Goal: Use online tool/utility: Utilize a website feature to perform a specific function

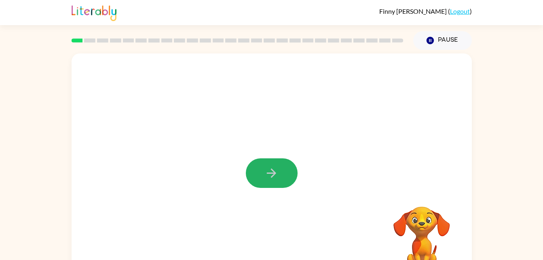
click at [256, 175] on button "button" at bounding box center [272, 173] width 52 height 30
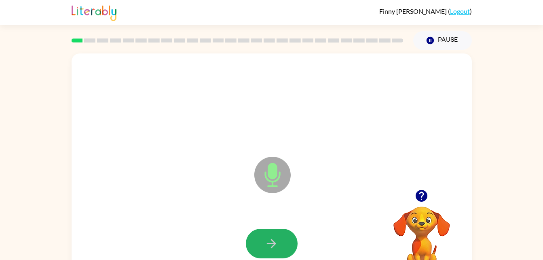
click at [273, 233] on button "button" at bounding box center [272, 244] width 52 height 30
drag, startPoint x: 279, startPoint y: 231, endPoint x: 287, endPoint y: 244, distance: 15.5
click at [287, 244] on button "button" at bounding box center [272, 244] width 52 height 30
drag, startPoint x: 287, startPoint y: 244, endPoint x: 286, endPoint y: 239, distance: 5.0
click at [286, 239] on button "button" at bounding box center [272, 244] width 52 height 30
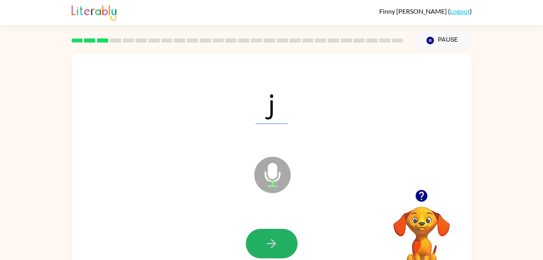
click at [264, 241] on button "button" at bounding box center [272, 244] width 52 height 30
click at [265, 238] on icon "button" at bounding box center [272, 243] width 14 height 14
click at [266, 239] on icon "button" at bounding box center [272, 243] width 14 height 14
click at [267, 243] on icon "button" at bounding box center [272, 243] width 14 height 14
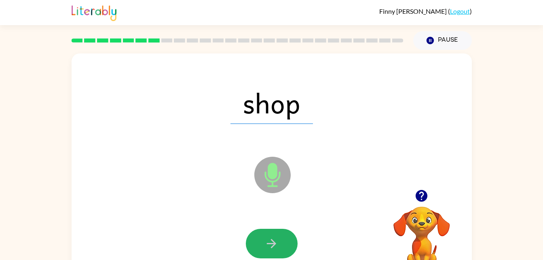
click at [267, 243] on icon "button" at bounding box center [272, 243] width 14 height 14
click at [274, 256] on button "button" at bounding box center [272, 244] width 52 height 30
click at [274, 249] on icon "button" at bounding box center [272, 243] width 14 height 14
click at [274, 254] on button "button" at bounding box center [272, 244] width 52 height 30
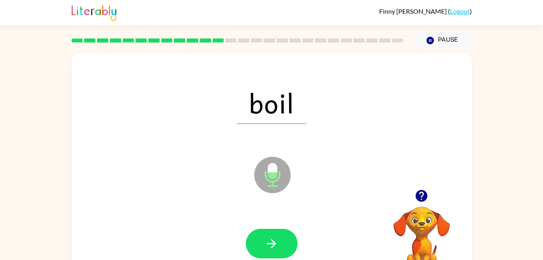
click at [278, 244] on icon "button" at bounding box center [272, 243] width 14 height 14
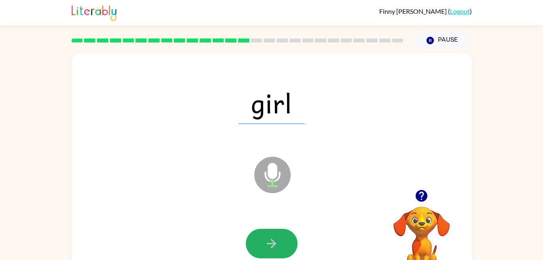
click at [280, 235] on button "button" at bounding box center [272, 244] width 52 height 30
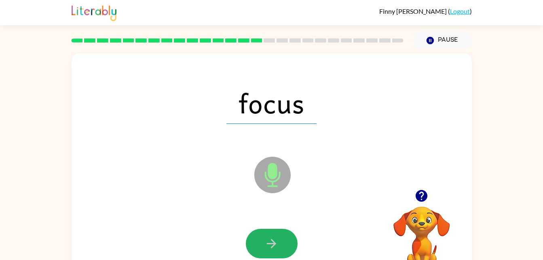
click at [280, 235] on button "button" at bounding box center [272, 244] width 52 height 30
click at [277, 240] on icon "button" at bounding box center [272, 243] width 14 height 14
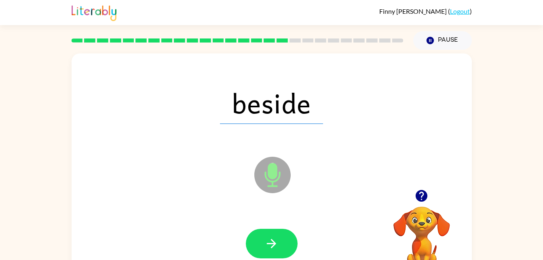
click at [277, 240] on icon "button" at bounding box center [272, 243] width 14 height 14
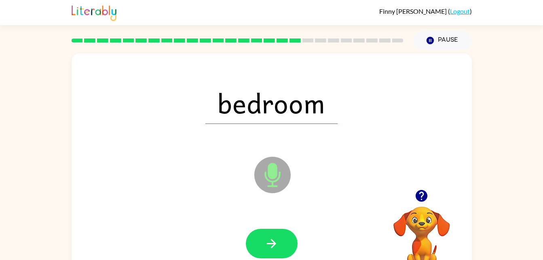
click at [277, 240] on icon "button" at bounding box center [272, 243] width 14 height 14
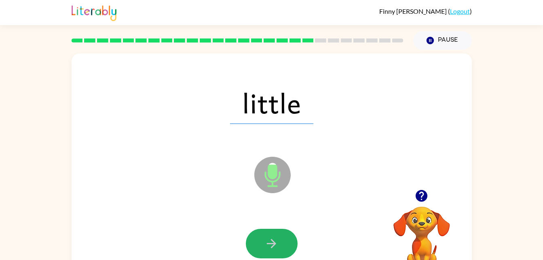
click at [286, 238] on button "button" at bounding box center [272, 244] width 52 height 30
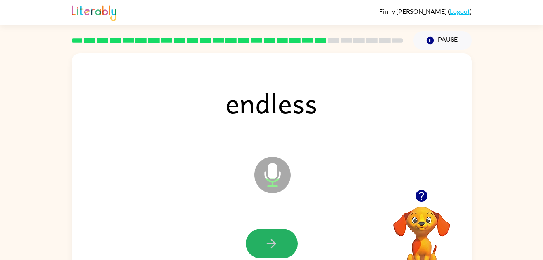
click at [278, 238] on icon "button" at bounding box center [272, 243] width 14 height 14
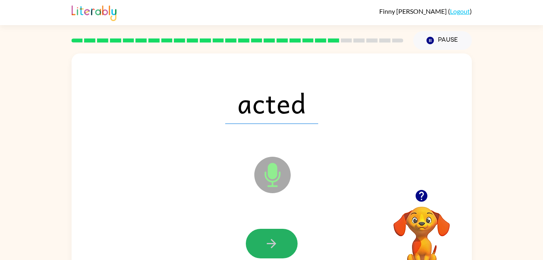
click at [278, 238] on icon "button" at bounding box center [272, 243] width 14 height 14
click at [280, 238] on button "button" at bounding box center [272, 244] width 52 height 30
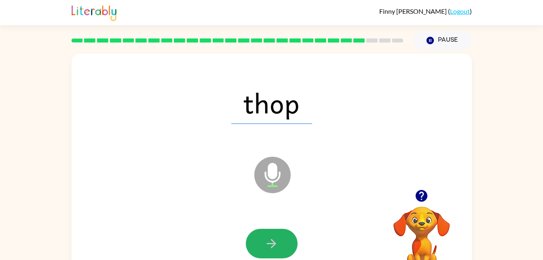
click at [280, 232] on button "button" at bounding box center [272, 244] width 52 height 30
click at [280, 233] on button "button" at bounding box center [272, 244] width 52 height 30
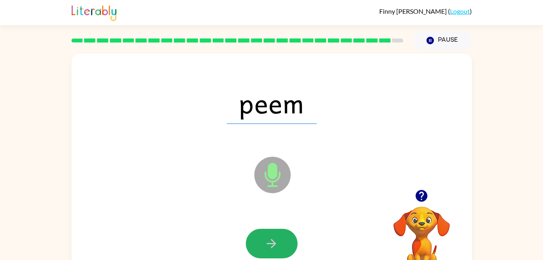
click at [280, 233] on button "button" at bounding box center [272, 244] width 52 height 30
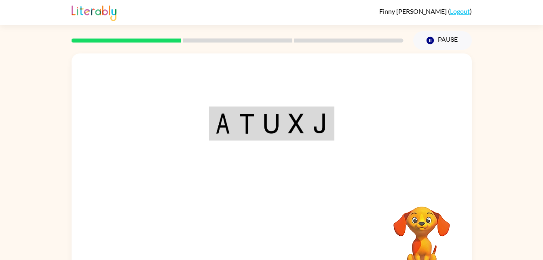
click at [269, 246] on div "Your browser must support playing .mp4 files to use Literably. Please try using…" at bounding box center [272, 168] width 400 height 231
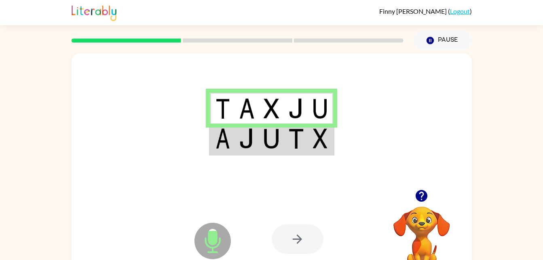
click at [227, 101] on img at bounding box center [223, 108] width 15 height 20
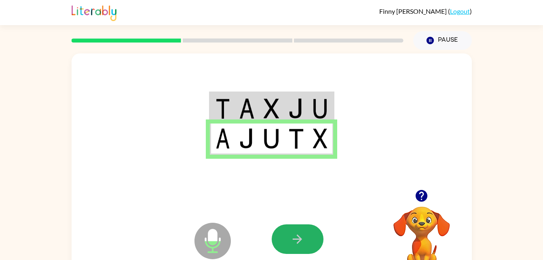
click at [308, 231] on button "button" at bounding box center [298, 239] width 52 height 30
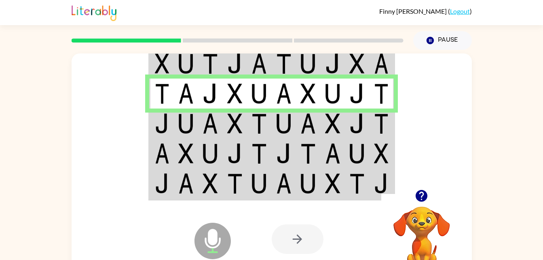
click at [311, 206] on div at bounding box center [331, 238] width 119 height 91
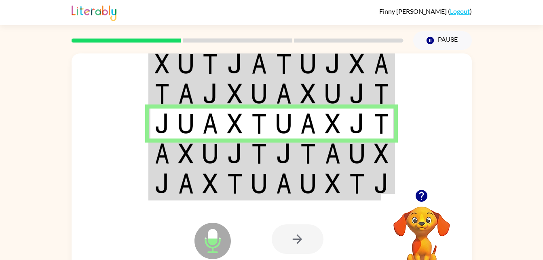
click at [311, 206] on div at bounding box center [331, 238] width 119 height 91
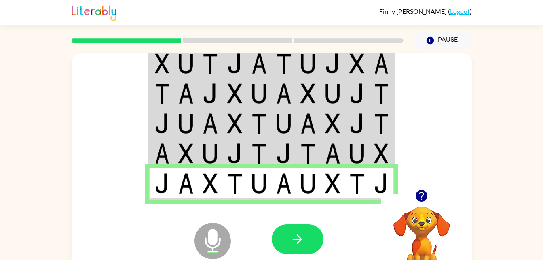
click at [305, 228] on button "button" at bounding box center [298, 239] width 52 height 30
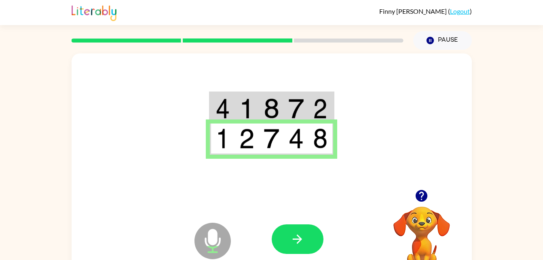
click at [286, 223] on icon "Microphone The Microphone is here when it is your turn to talk" at bounding box center [253, 250] width 121 height 61
click at [275, 235] on button "button" at bounding box center [298, 239] width 52 height 30
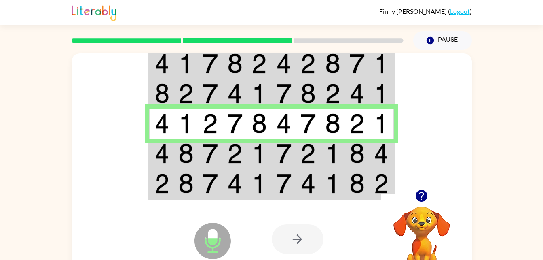
click at [318, 151] on td at bounding box center [308, 153] width 25 height 30
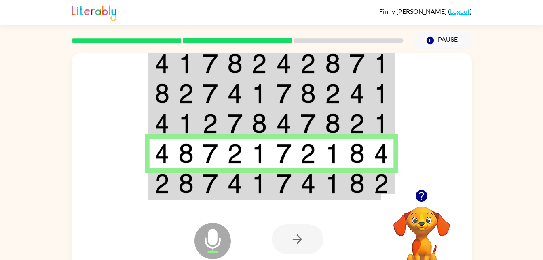
click at [318, 151] on td at bounding box center [308, 153] width 25 height 30
click at [287, 183] on img at bounding box center [283, 183] width 15 height 20
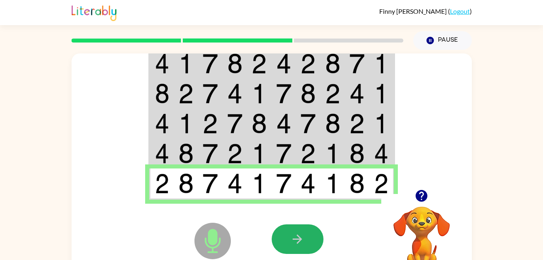
click at [277, 242] on button "button" at bounding box center [298, 239] width 52 height 30
